Goal: Task Accomplishment & Management: Complete application form

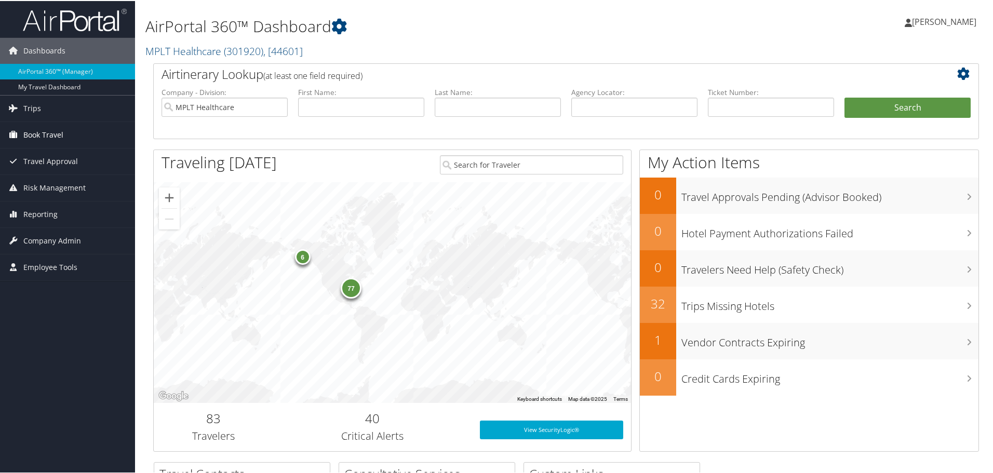
click at [28, 136] on span "Book Travel" at bounding box center [43, 134] width 40 height 26
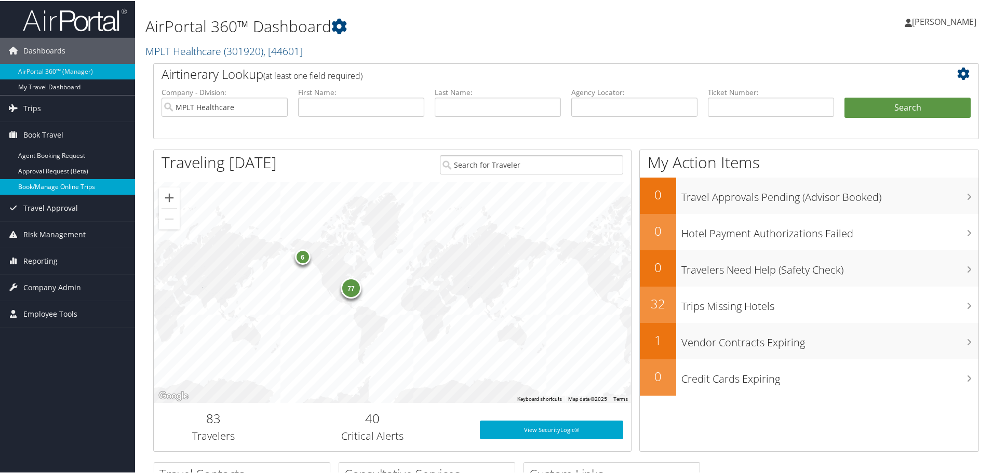
click at [38, 189] on link "Book/Manage Online Trips" at bounding box center [67, 186] width 135 height 16
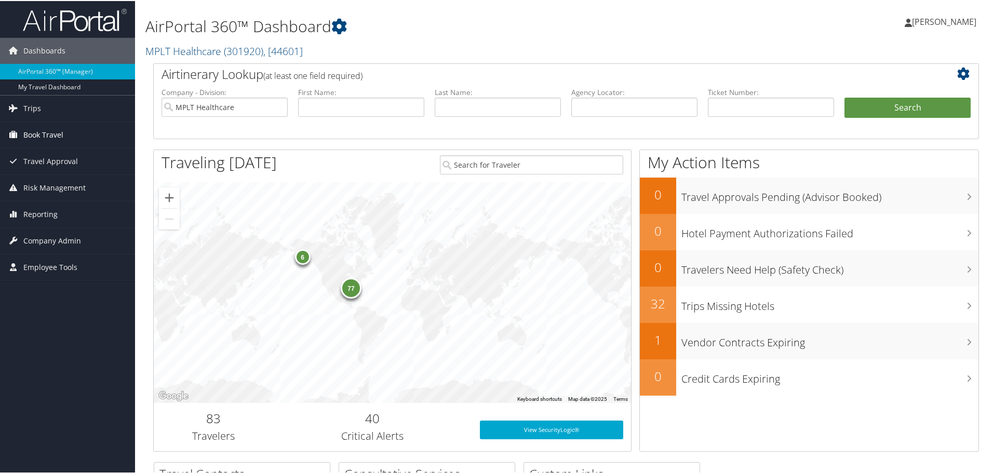
click at [35, 132] on span "Book Travel" at bounding box center [43, 134] width 40 height 26
click at [40, 286] on span "Company Admin" at bounding box center [52, 287] width 58 height 26
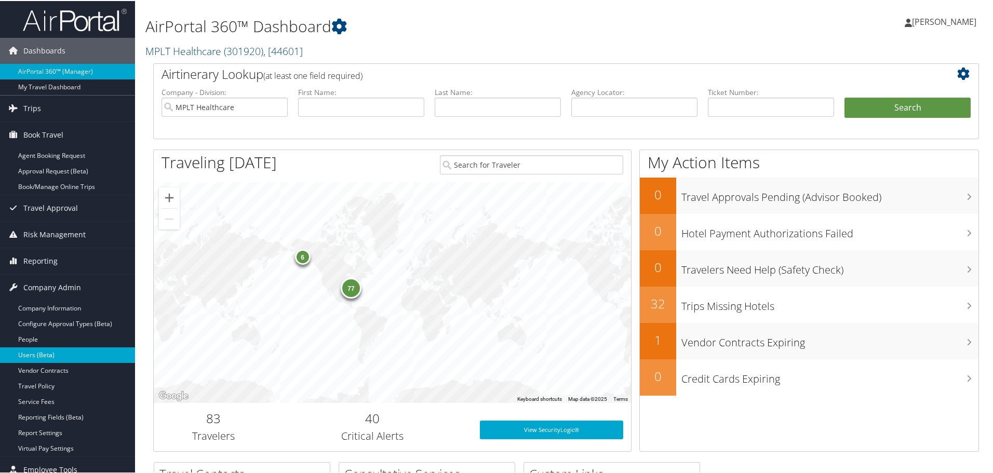
click at [32, 354] on link "Users (Beta)" at bounding box center [67, 354] width 135 height 16
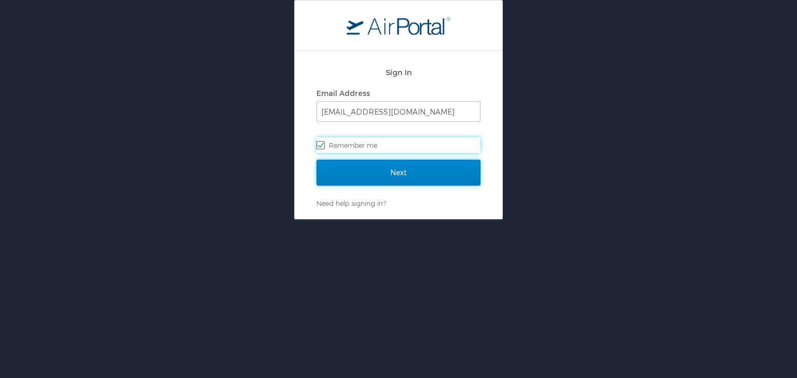
click at [378, 170] on input "Next" at bounding box center [399, 173] width 164 height 26
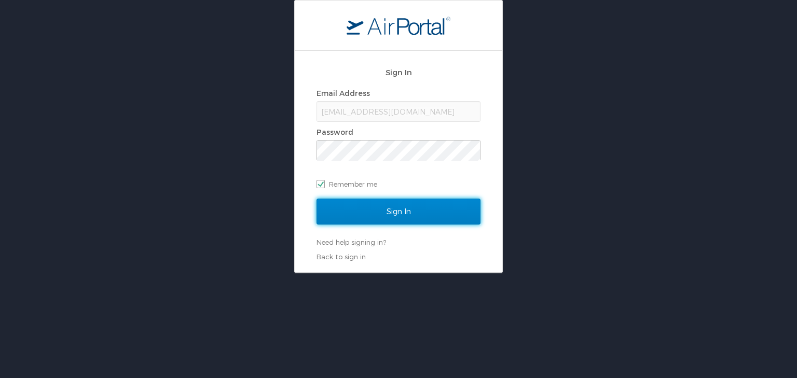
click at [338, 215] on input "Sign In" at bounding box center [399, 212] width 164 height 26
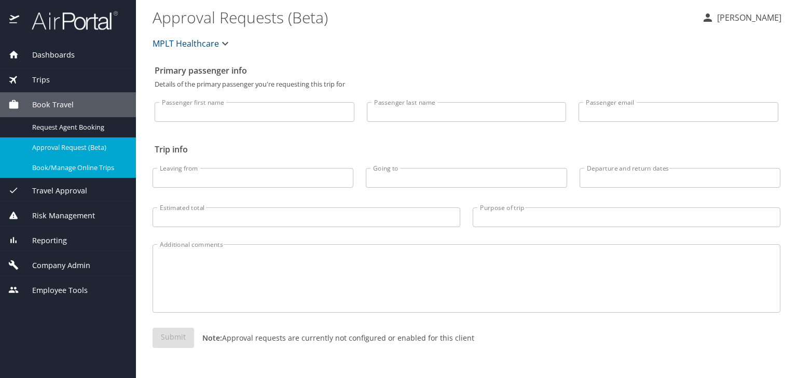
click at [67, 167] on span "Book/Manage Online Trips" at bounding box center [77, 168] width 91 height 10
click at [205, 116] on input "Passenger first name" at bounding box center [255, 112] width 200 height 20
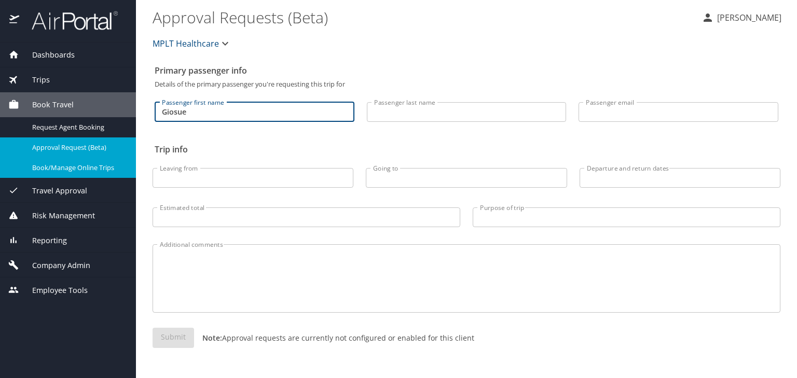
type input "Giosue"
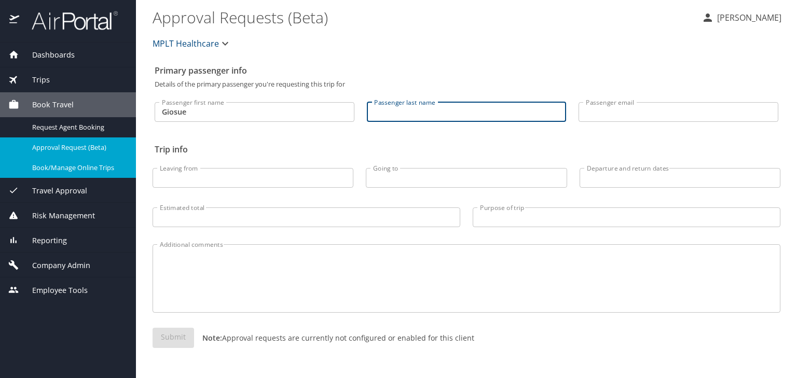
type input "p"
type input "[PERSON_NAME]"
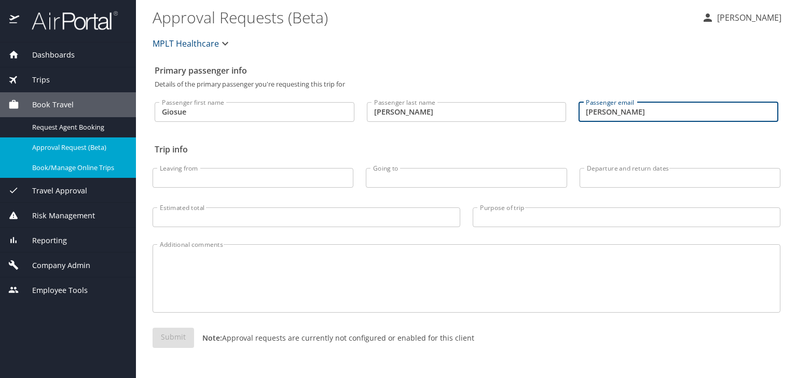
type input "[PERSON_NAME]"
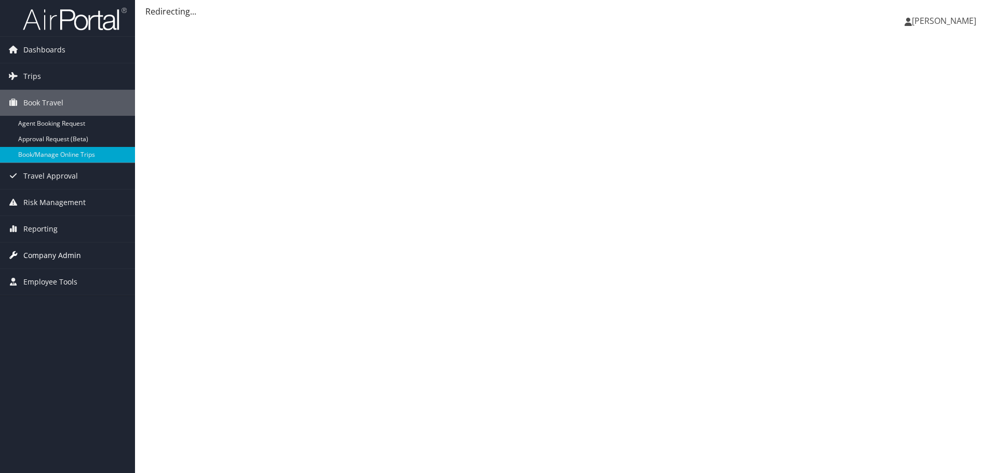
click at [38, 250] on span "Company Admin" at bounding box center [52, 255] width 58 height 26
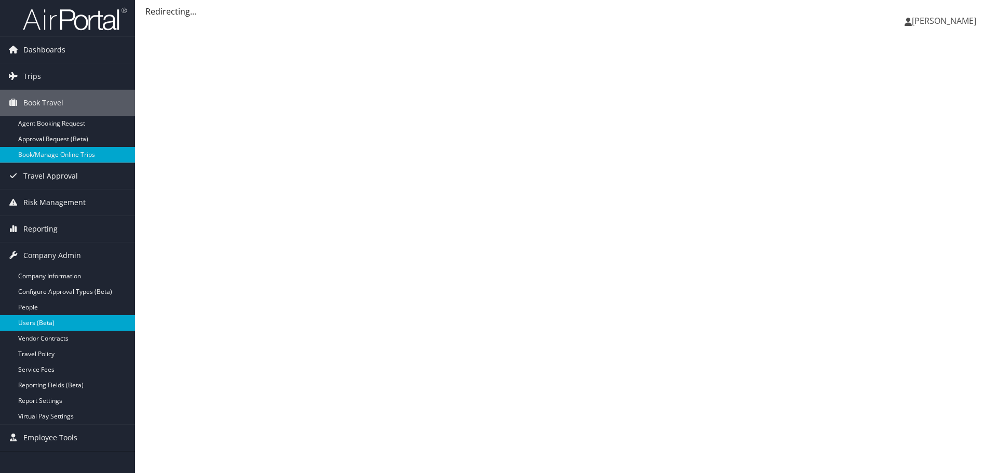
click at [26, 320] on link "Users (Beta)" at bounding box center [67, 323] width 135 height 16
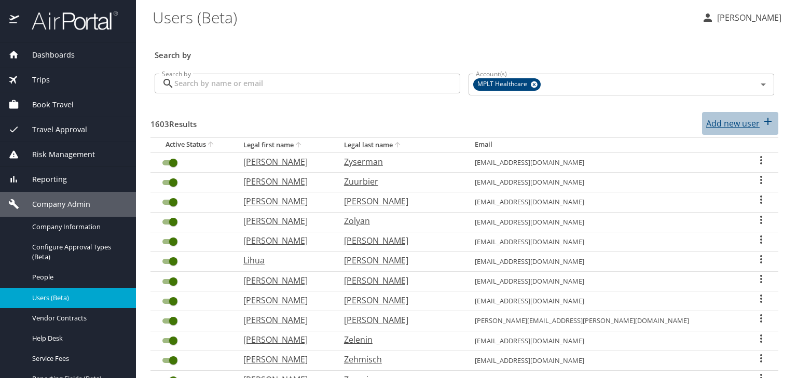
click at [721, 127] on p "Add new user" at bounding box center [733, 123] width 53 height 12
select select "US"
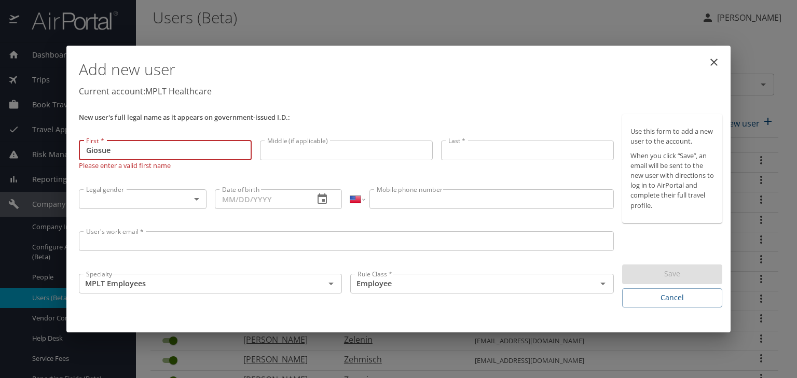
type input "Giosue"
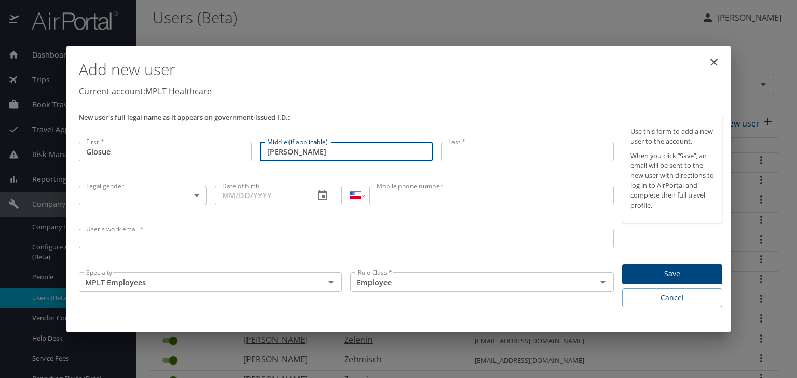
type input "[PERSON_NAME]"
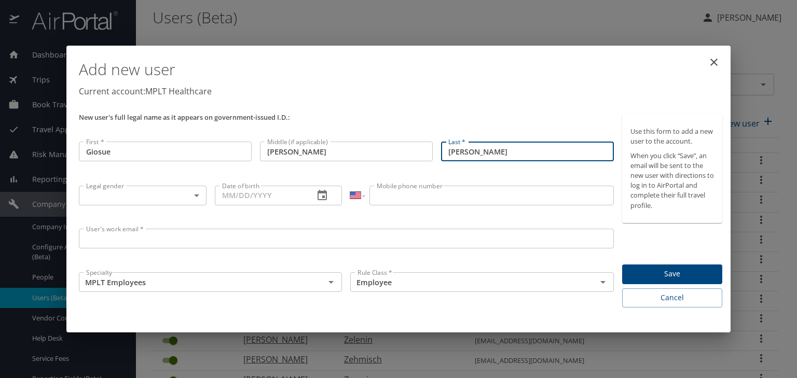
type input "[PERSON_NAME]"
click at [86, 199] on body "Dashboards AirPortal 360™ Manager My Travel Dashboard Trips Airtinerary® Lookup…" at bounding box center [398, 189] width 797 height 378
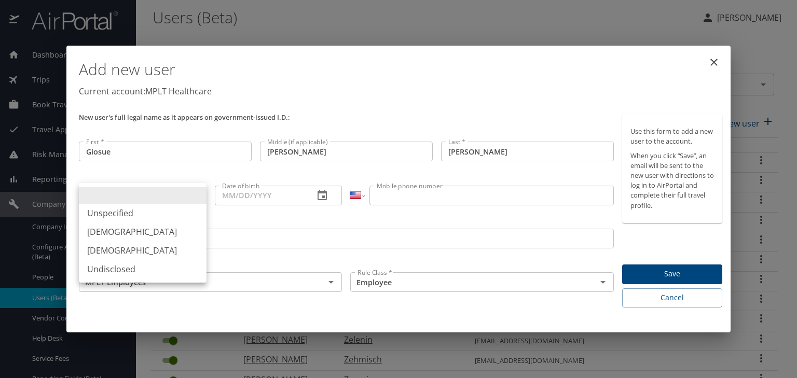
click at [93, 230] on li "[DEMOGRAPHIC_DATA]" at bounding box center [143, 232] width 128 height 19
type input "[DEMOGRAPHIC_DATA]"
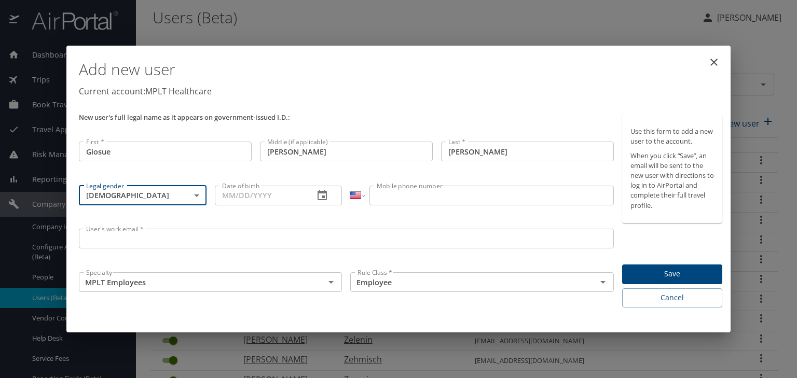
click at [230, 196] on input "Date of birth" at bounding box center [260, 196] width 91 height 20
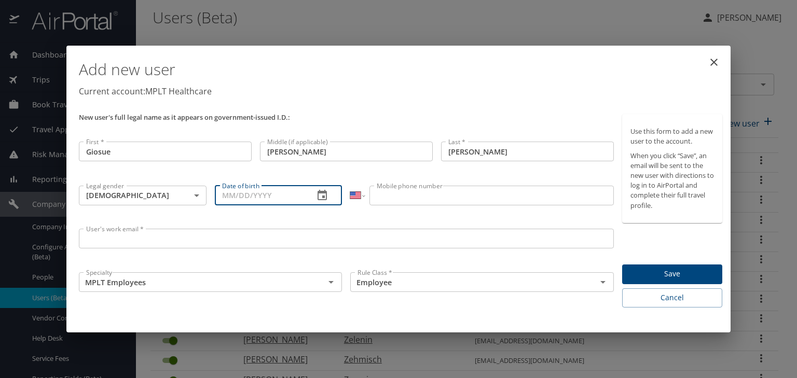
paste input "[DATE]"
type input "[DATE]"
click at [397, 197] on input "Mobile phone number" at bounding box center [492, 196] width 244 height 20
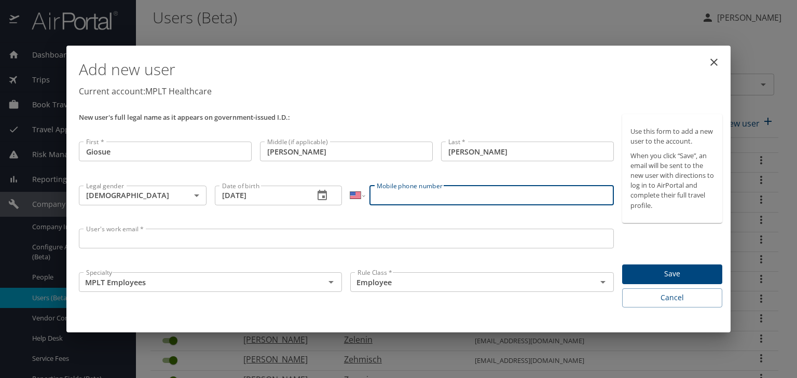
click at [386, 197] on input "Mobile phone number" at bounding box center [492, 196] width 244 height 20
paste input "[PHONE_NUMBER]"
type input "[PHONE_NUMBER]"
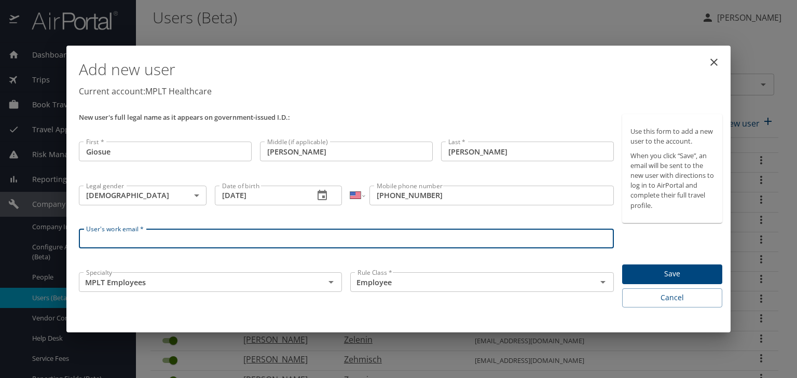
drag, startPoint x: 98, startPoint y: 242, endPoint x: 210, endPoint y: 170, distance: 133.6
click at [98, 242] on input "User's work email *" at bounding box center [346, 239] width 535 height 20
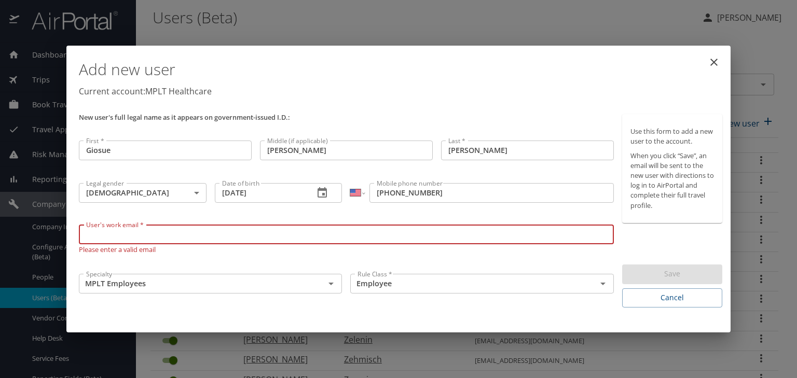
click at [102, 236] on input "User's work email *" at bounding box center [346, 235] width 535 height 20
paste input "[EMAIL_ADDRESS][DOMAIN_NAME]"
drag, startPoint x: 150, startPoint y: 237, endPoint x: 233, endPoint y: 239, distance: 83.1
click at [233, 238] on input "[EMAIL_ADDRESS][DOMAIN_NAME]" at bounding box center [346, 235] width 535 height 20
click at [102, 236] on input "[EMAIL_ADDRESS][DOMAIN_NAME]" at bounding box center [346, 235] width 535 height 20
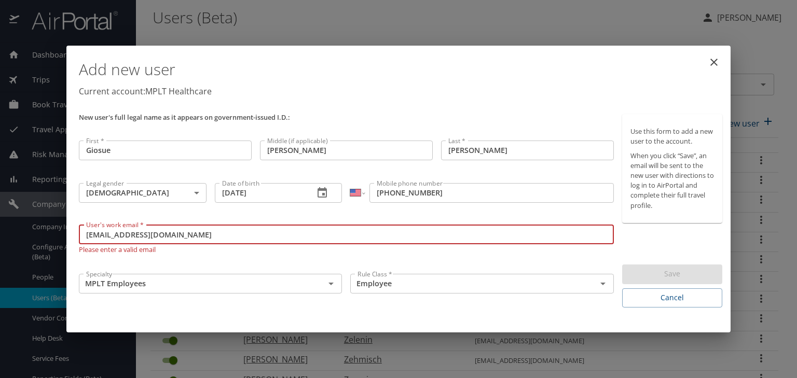
type input "[EMAIL_ADDRESS][DOMAIN_NAME]"
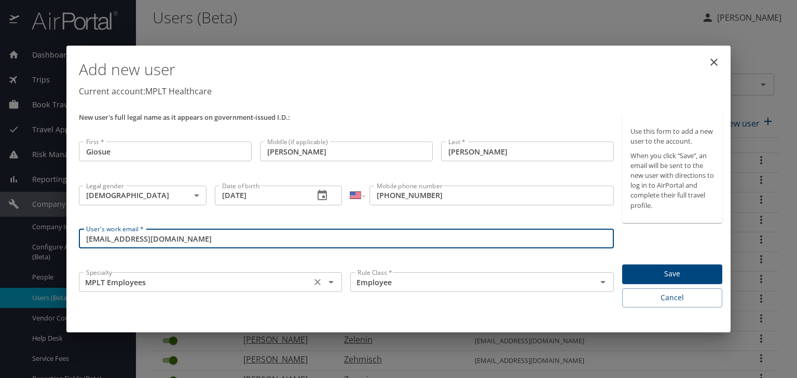
click at [125, 284] on input "MPLT Employees" at bounding box center [195, 282] width 226 height 13
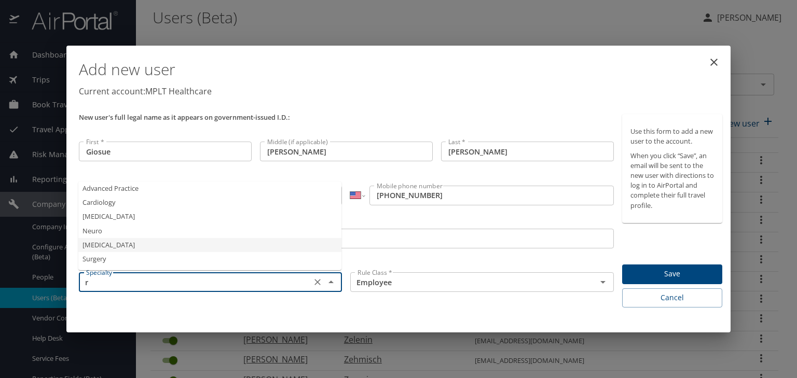
click at [89, 245] on li "[MEDICAL_DATA]" at bounding box center [209, 245] width 263 height 14
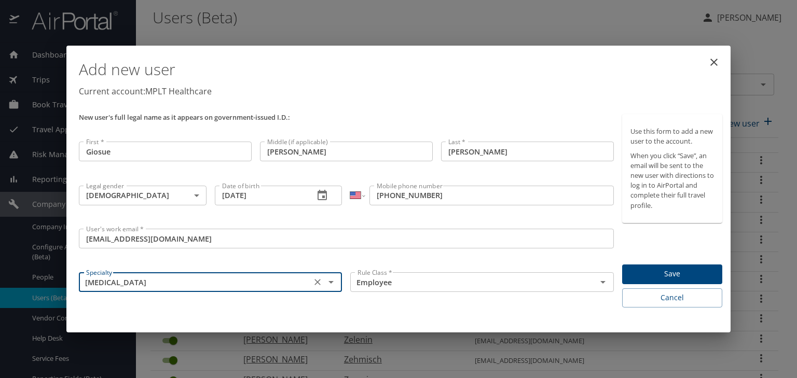
type input "[MEDICAL_DATA]"
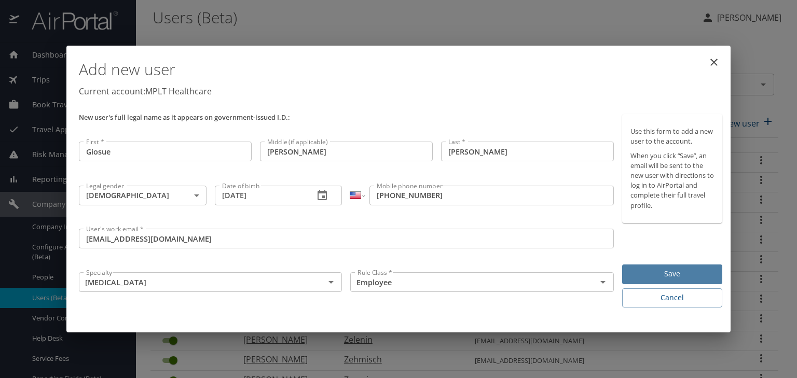
click at [652, 276] on span "Save" at bounding box center [673, 274] width 84 height 13
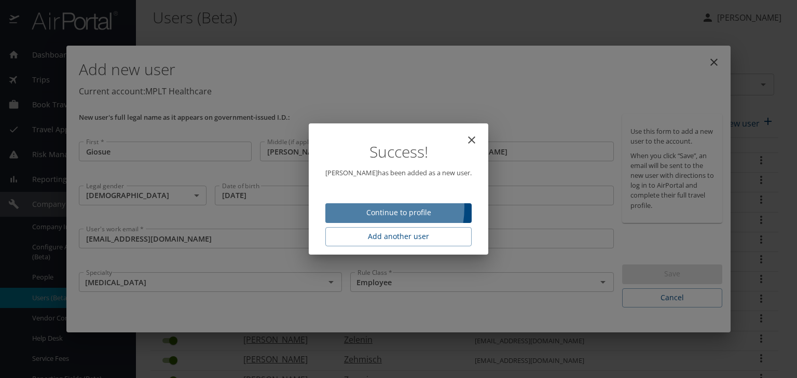
click at [366, 208] on span "Continue to profile" at bounding box center [399, 213] width 130 height 13
select select "US"
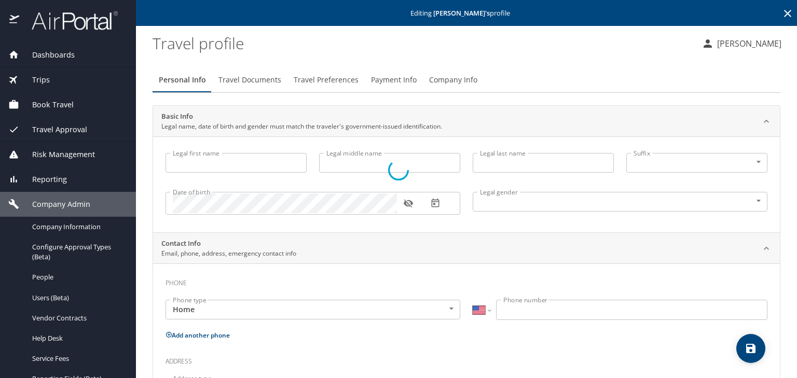
type input "Giosue"
type input "[PERSON_NAME]"
type input "[DEMOGRAPHIC_DATA]"
select select "US"
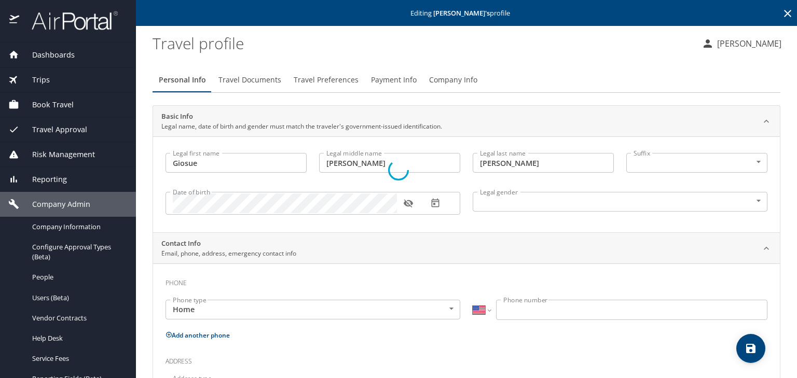
select select "US"
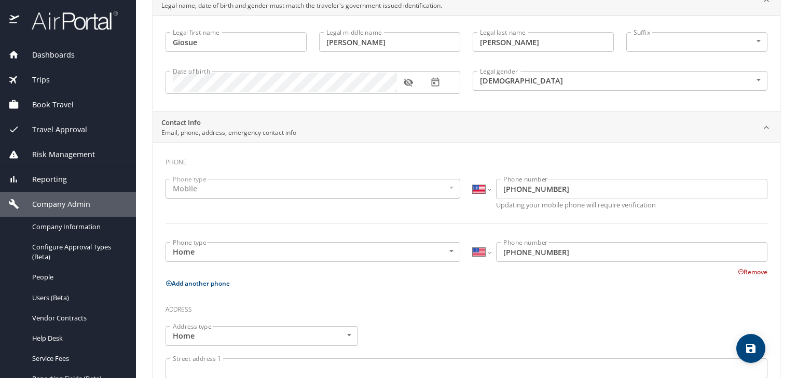
scroll to position [208, 0]
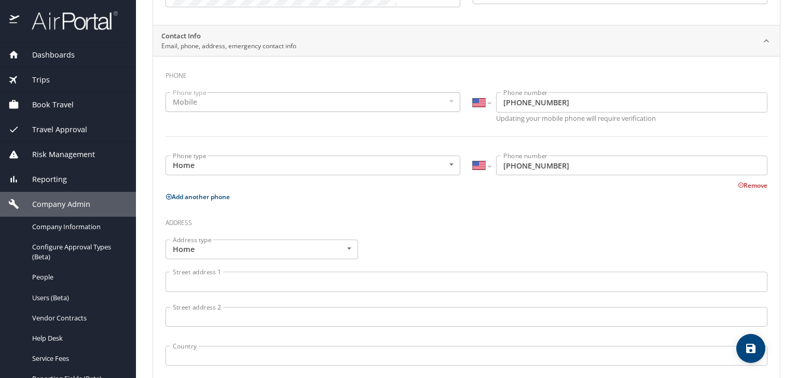
click at [193, 280] on input "Street address 1" at bounding box center [467, 282] width 602 height 20
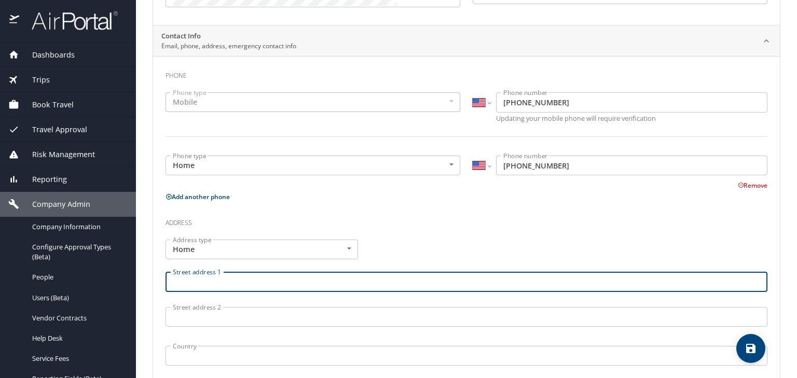
paste input "[STREET_ADDRESS]"
drag, startPoint x: 254, startPoint y: 284, endPoint x: 392, endPoint y: 289, distance: 138.2
click at [392, 289] on input "[STREET_ADDRESS]" at bounding box center [467, 282] width 602 height 20
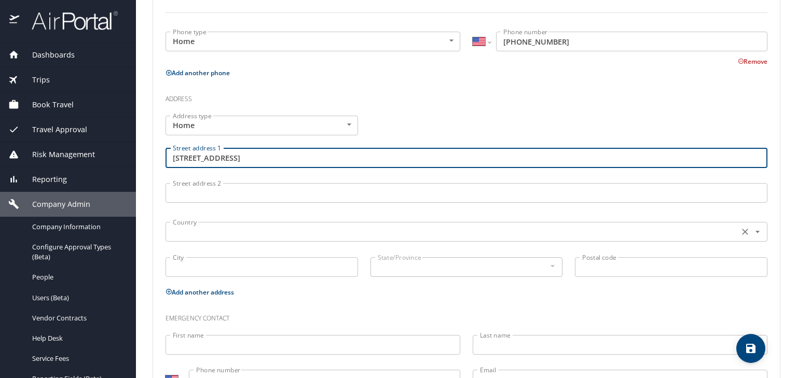
scroll to position [332, 0]
type input "[STREET_ADDRESS]"
click at [183, 234] on input "text" at bounding box center [451, 231] width 565 height 13
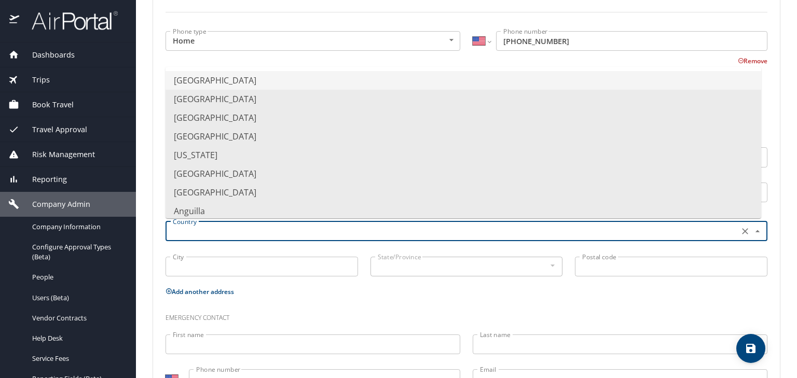
click at [209, 78] on li "[GEOGRAPHIC_DATA]" at bounding box center [464, 80] width 596 height 19
type input "[GEOGRAPHIC_DATA]"
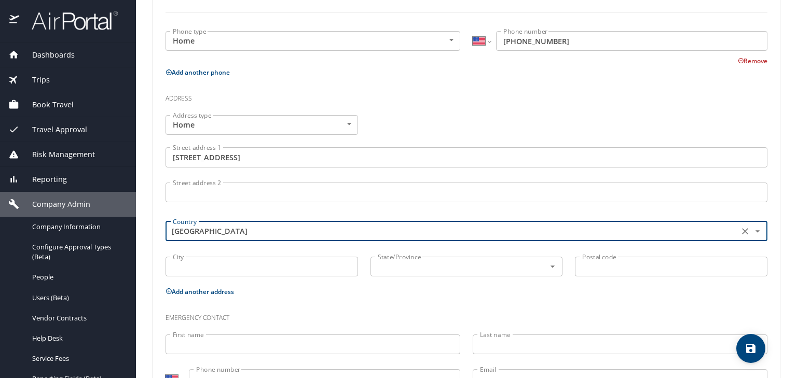
click at [189, 263] on input "City" at bounding box center [262, 267] width 193 height 20
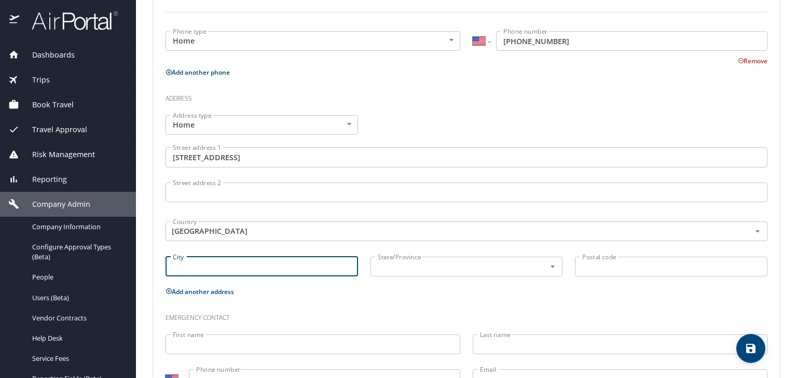
paste input "[STREET_ADDRESS]"
drag, startPoint x: 257, startPoint y: 268, endPoint x: 157, endPoint y: 270, distance: 100.7
click at [157, 270] on div "Phone Phone type Mobile Mobile Phone type International [GEOGRAPHIC_DATA] [GEOG…" at bounding box center [466, 168] width 627 height 475
drag, startPoint x: 221, startPoint y: 266, endPoint x: 351, endPoint y: 276, distance: 130.2
click at [344, 274] on input "[GEOGRAPHIC_DATA]" at bounding box center [262, 267] width 193 height 20
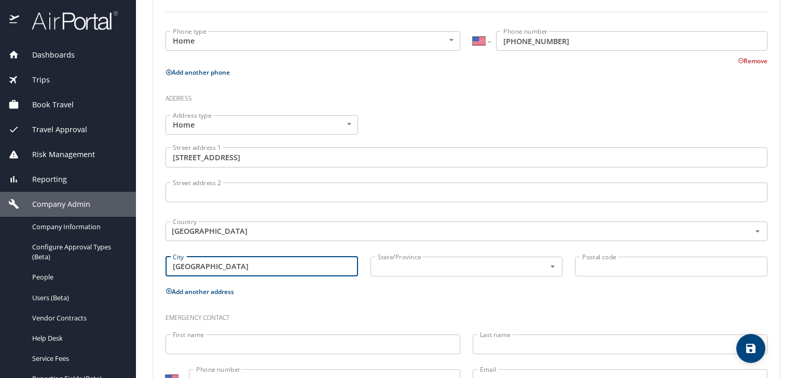
type input "[GEOGRAPHIC_DATA]"
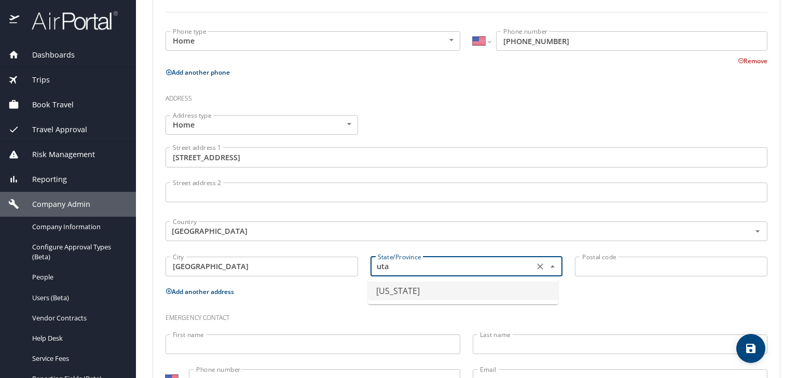
click at [382, 291] on li "[US_STATE]" at bounding box center [463, 291] width 191 height 19
type input "[US_STATE]"
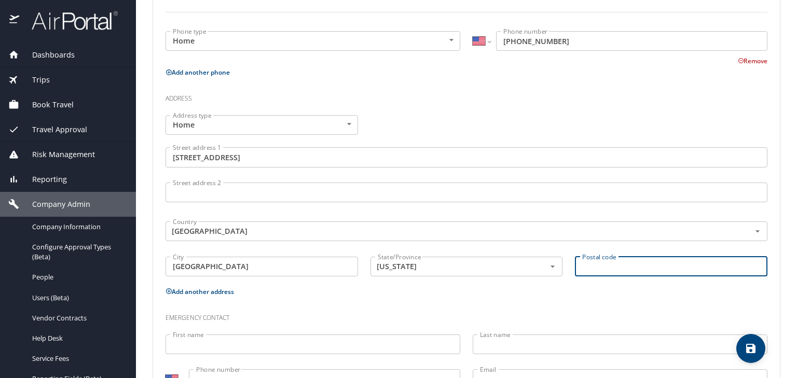
click at [582, 265] on input "Postal code" at bounding box center [671, 267] width 193 height 20
paste input "[STREET_ADDRESS]"
drag, startPoint x: 726, startPoint y: 267, endPoint x: 550, endPoint y: 268, distance: 175.5
click at [550, 268] on div "Address type Home Home Address type Street address [STREET_ADDRESS] address [ST…" at bounding box center [466, 197] width 615 height 176
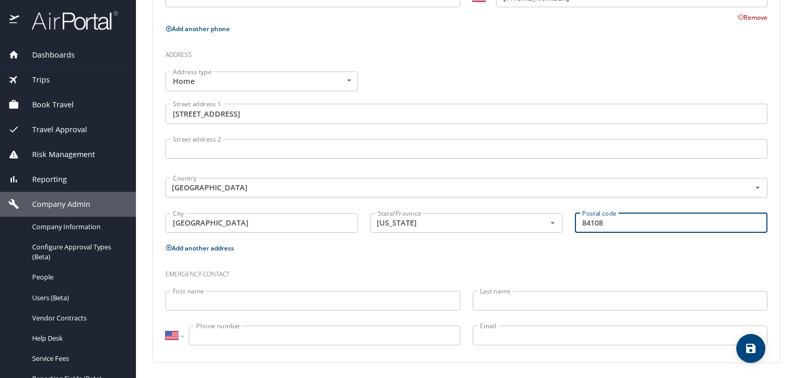
scroll to position [376, 0]
type input "84108"
click at [189, 302] on input "First name" at bounding box center [313, 301] width 295 height 20
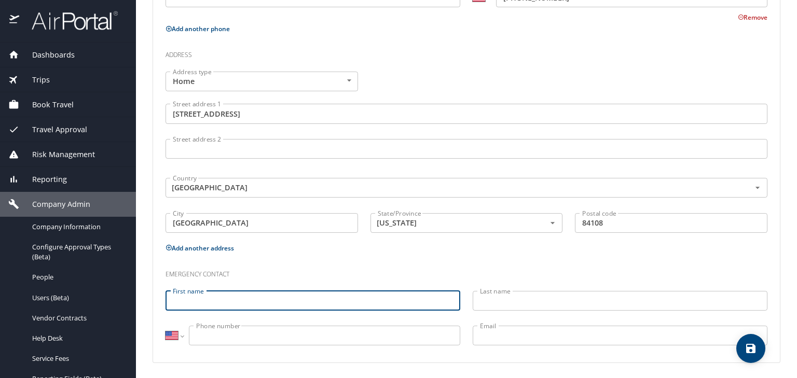
click at [181, 303] on input "First name" at bounding box center [313, 301] width 295 height 20
paste input "[PERSON_NAME]"
drag, startPoint x: 201, startPoint y: 302, endPoint x: 260, endPoint y: 306, distance: 58.3
click at [257, 304] on input "[PERSON_NAME]" at bounding box center [313, 301] width 295 height 20
type input "[PERSON_NAME]"
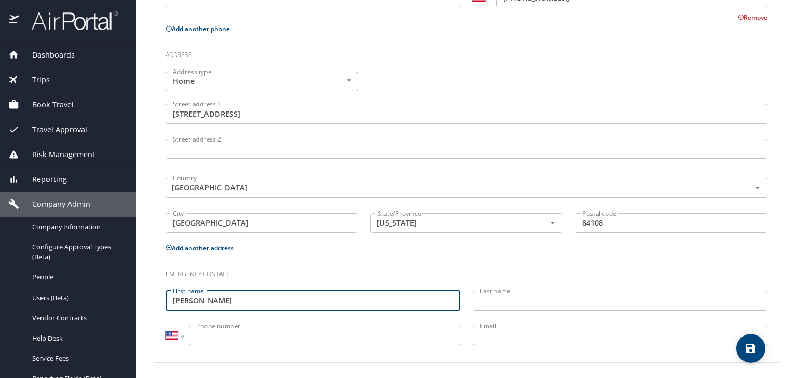
click at [495, 306] on input "Last name" at bounding box center [620, 301] width 295 height 20
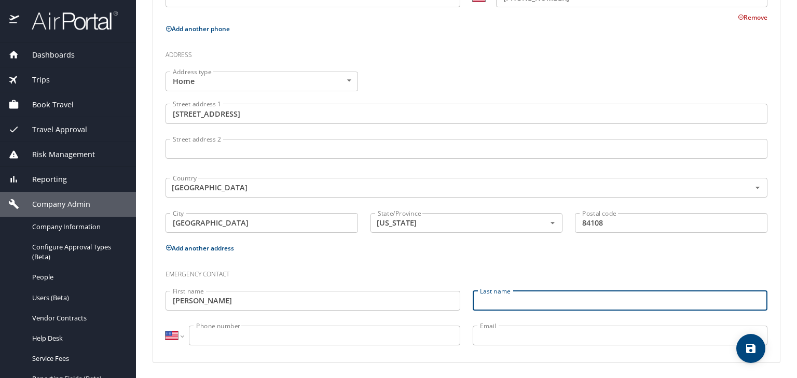
paste input "[PERSON_NAME]"
drag, startPoint x: 503, startPoint y: 301, endPoint x: 438, endPoint y: 298, distance: 65.0
click at [438, 298] on div "Emergency contact First name [PERSON_NAME] First name Last name [PERSON_NAME] L…" at bounding box center [466, 306] width 615 height 98
type input "[PERSON_NAME]"
click at [255, 333] on input "Phone number" at bounding box center [325, 336] width 272 height 20
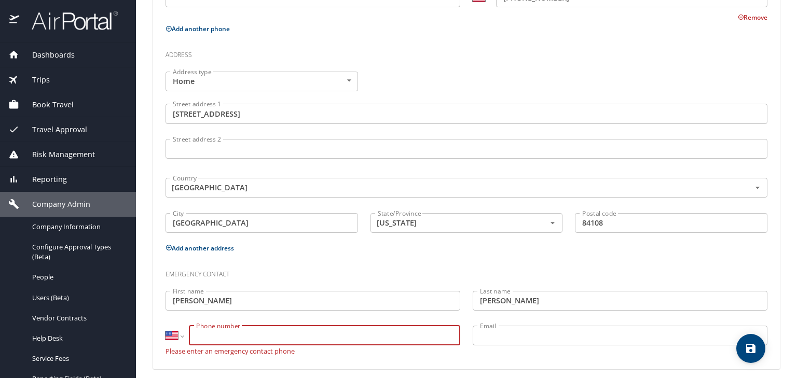
click at [202, 332] on input "Phone number" at bounding box center [325, 336] width 272 height 20
paste input "[PHONE_NUMBER]"
type input "[PHONE_NUMBER]"
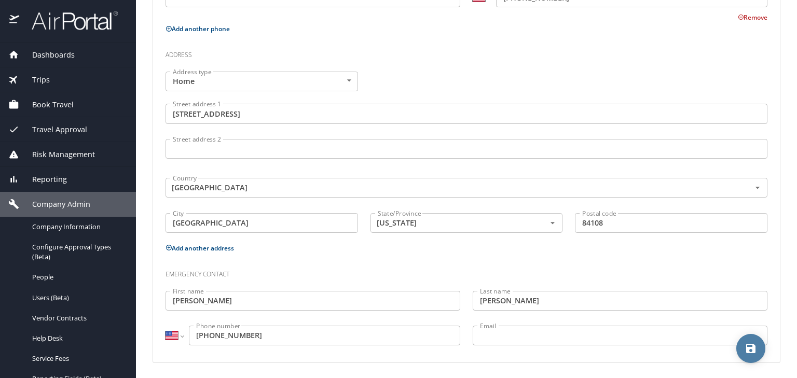
click at [751, 351] on icon "save" at bounding box center [751, 349] width 12 height 12
select select "US"
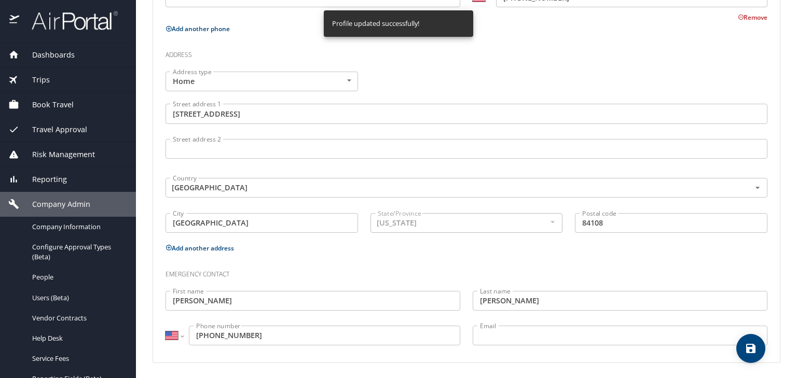
select select "US"
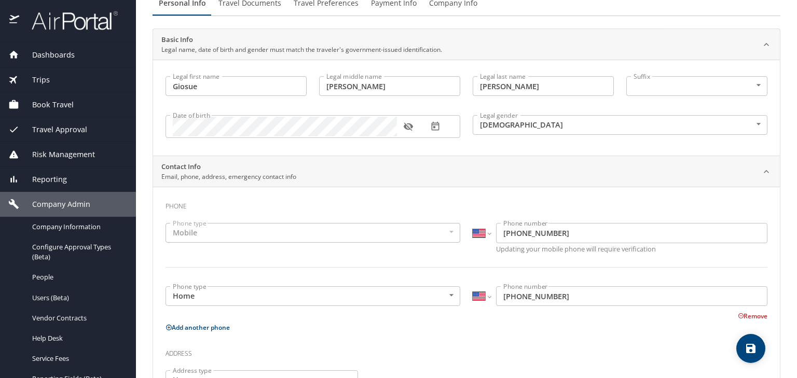
scroll to position [0, 0]
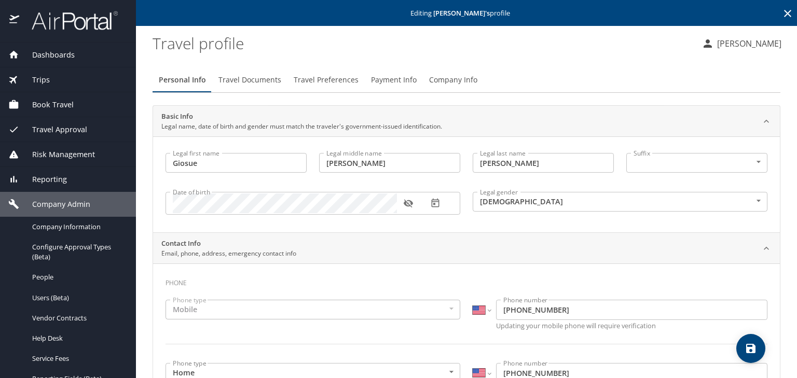
click at [300, 79] on span "Travel Preferences" at bounding box center [326, 80] width 65 height 13
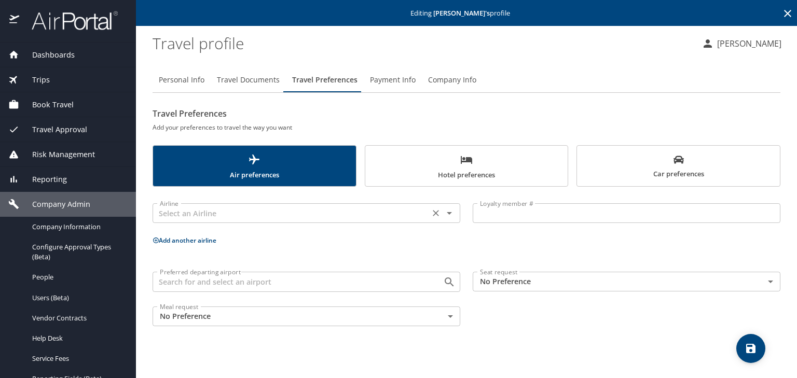
click at [179, 216] on input "text" at bounding box center [291, 213] width 271 height 13
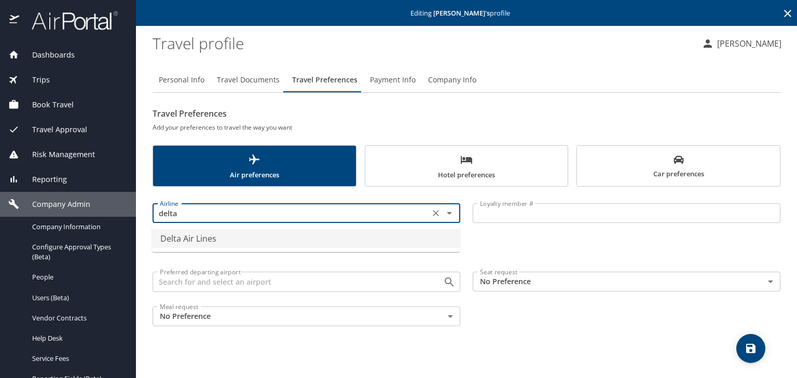
click at [193, 239] on li "Delta Air Lines" at bounding box center [306, 238] width 308 height 19
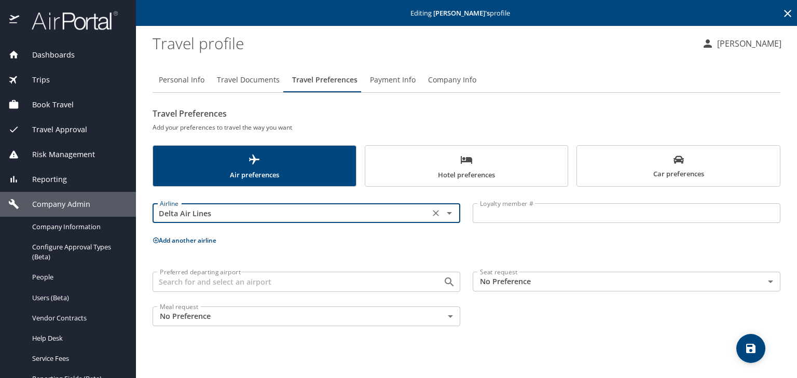
type input "Delta Air Lines"
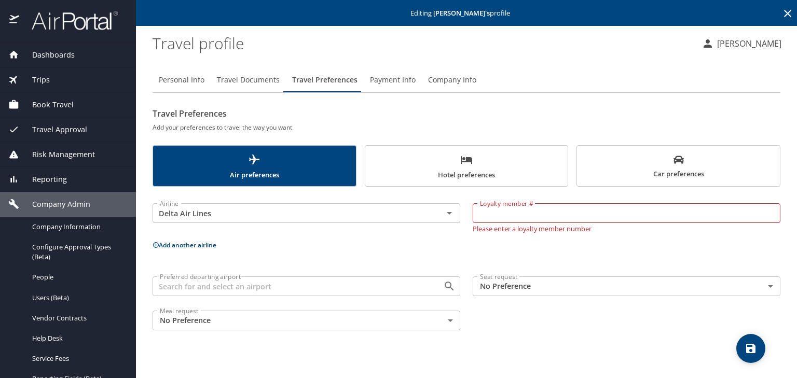
click at [489, 213] on input "Loyalty member #" at bounding box center [627, 213] width 308 height 20
paste input "2268799257"
type input "2268799257"
click at [748, 355] on button "save" at bounding box center [751, 348] width 29 height 29
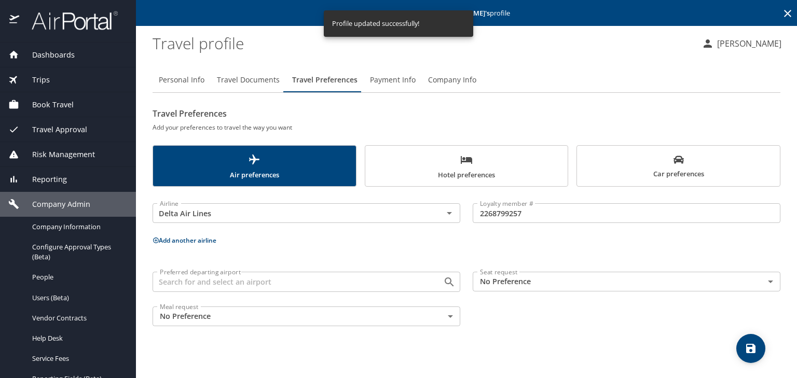
click at [476, 167] on span "Hotel preferences" at bounding box center [467, 168] width 191 height 28
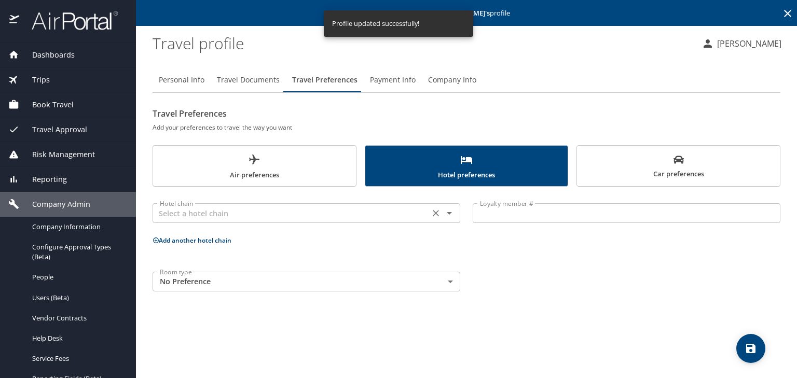
click at [170, 220] on input "text" at bounding box center [291, 213] width 271 height 13
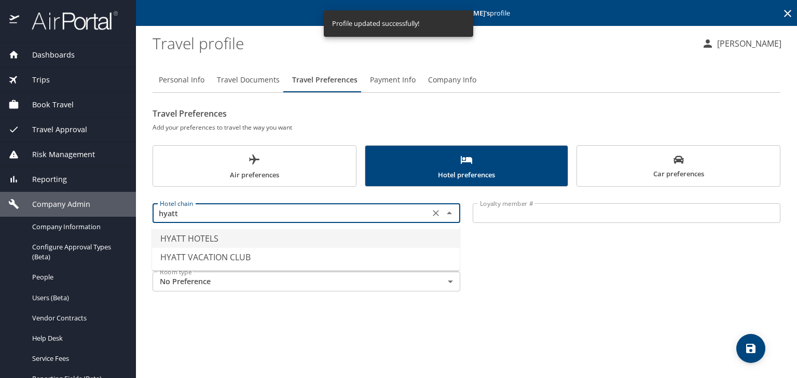
click at [163, 239] on li "HYATT HOTELS" at bounding box center [306, 238] width 308 height 19
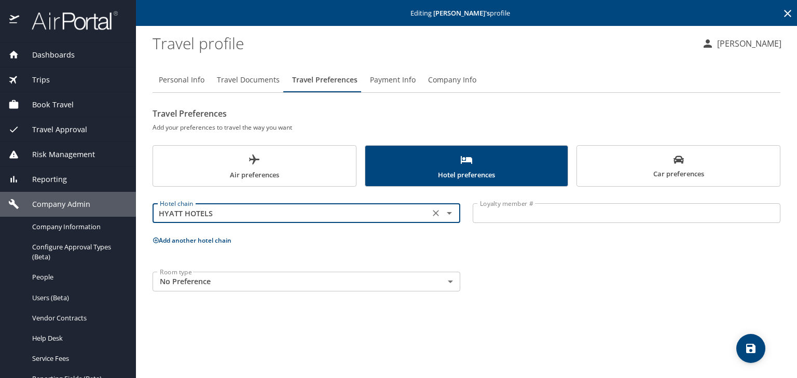
type input "HYATT HOTELS"
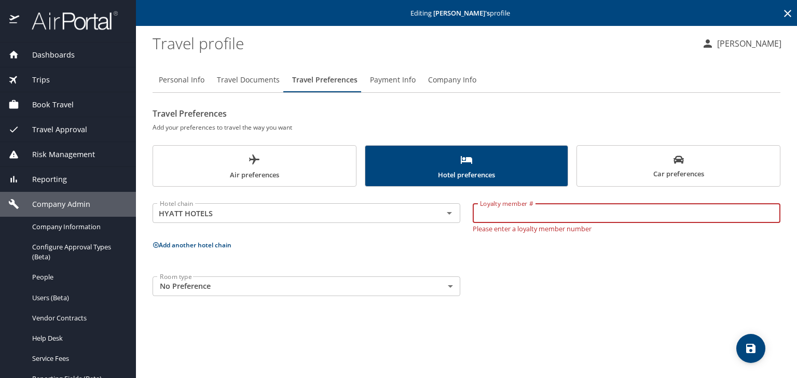
click at [492, 213] on input "Loyalty member #" at bounding box center [627, 213] width 308 height 20
paste input "574466847V"
type input "574466847V"
click at [754, 356] on button "save" at bounding box center [751, 348] width 29 height 29
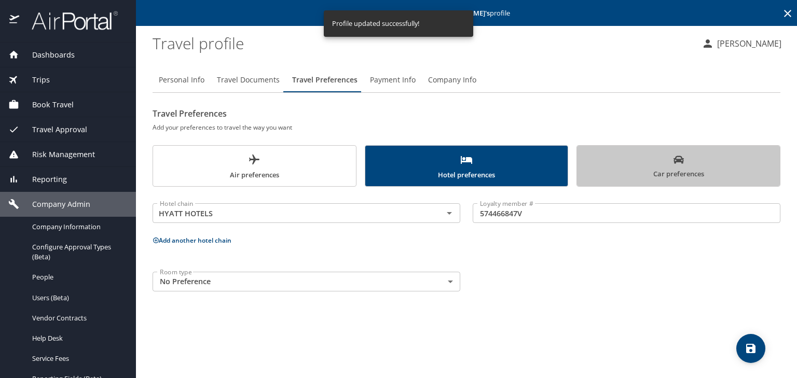
click at [664, 166] on span "Car preferences" at bounding box center [679, 167] width 191 height 25
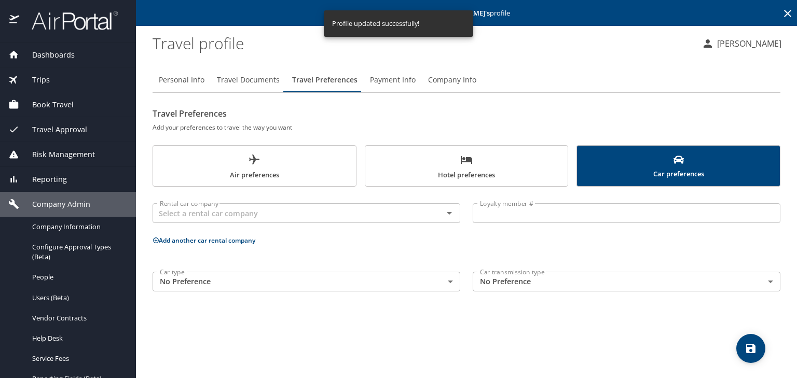
click at [162, 282] on body "Dashboards AirPortal 360™ Manager My Travel Dashboard Trips Airtinerary® Lookup…" at bounding box center [398, 189] width 797 height 378
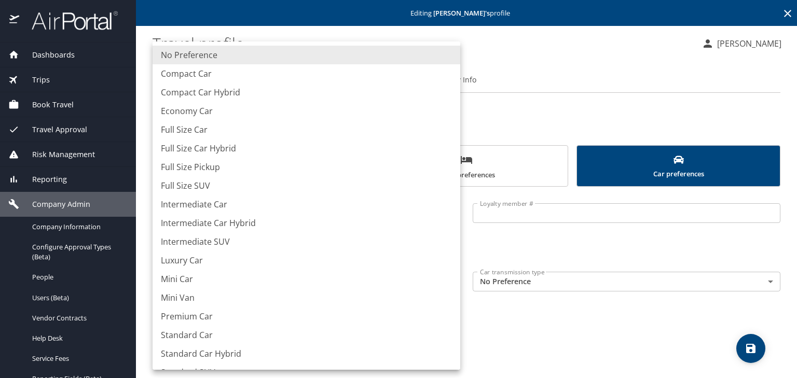
click at [220, 25] on div at bounding box center [398, 189] width 797 height 378
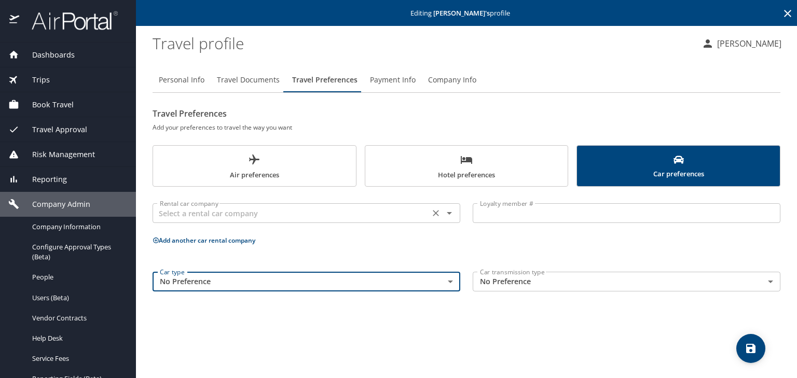
click at [190, 214] on input "text" at bounding box center [291, 213] width 271 height 13
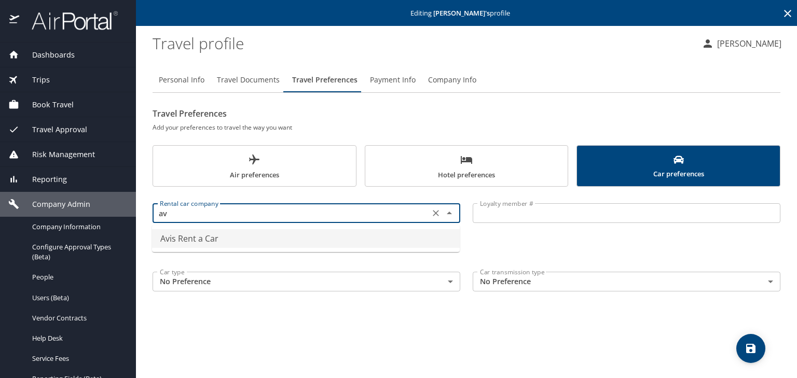
click at [174, 241] on li "Avis Rent a Car" at bounding box center [306, 238] width 308 height 19
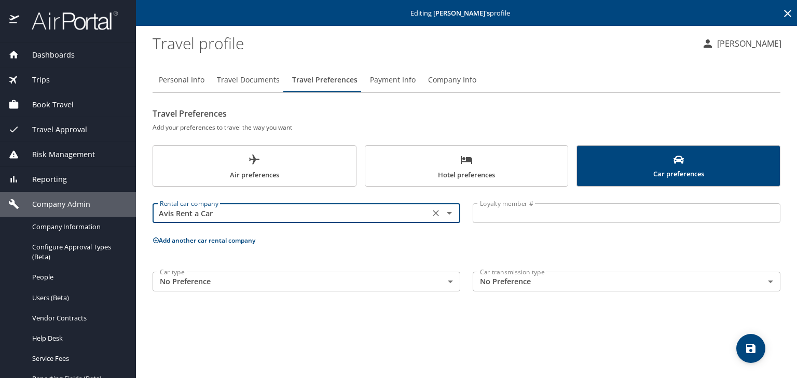
type input "Avis Rent a Car"
click at [513, 216] on input "Loyalty member #" at bounding box center [627, 213] width 308 height 20
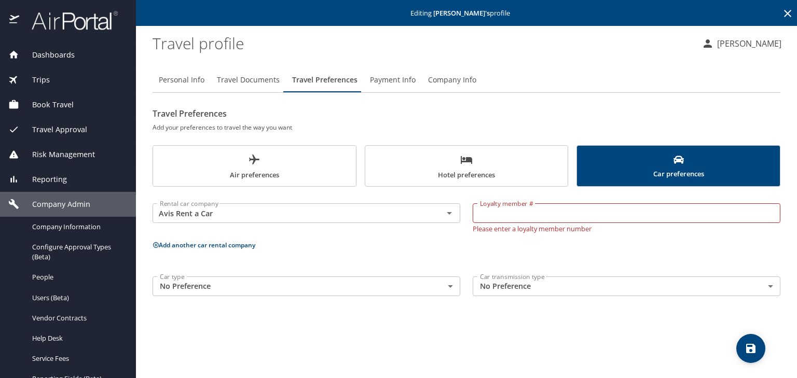
click at [495, 213] on input "Loyalty member #" at bounding box center [627, 213] width 308 height 20
paste input "4JA71X"
type input "4JA71X"
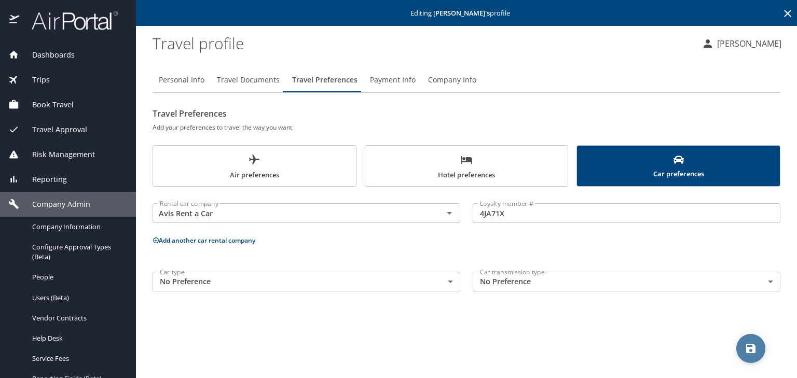
click at [755, 351] on icon "save" at bounding box center [751, 348] width 9 height 9
